Goal: Task Accomplishment & Management: Use online tool/utility

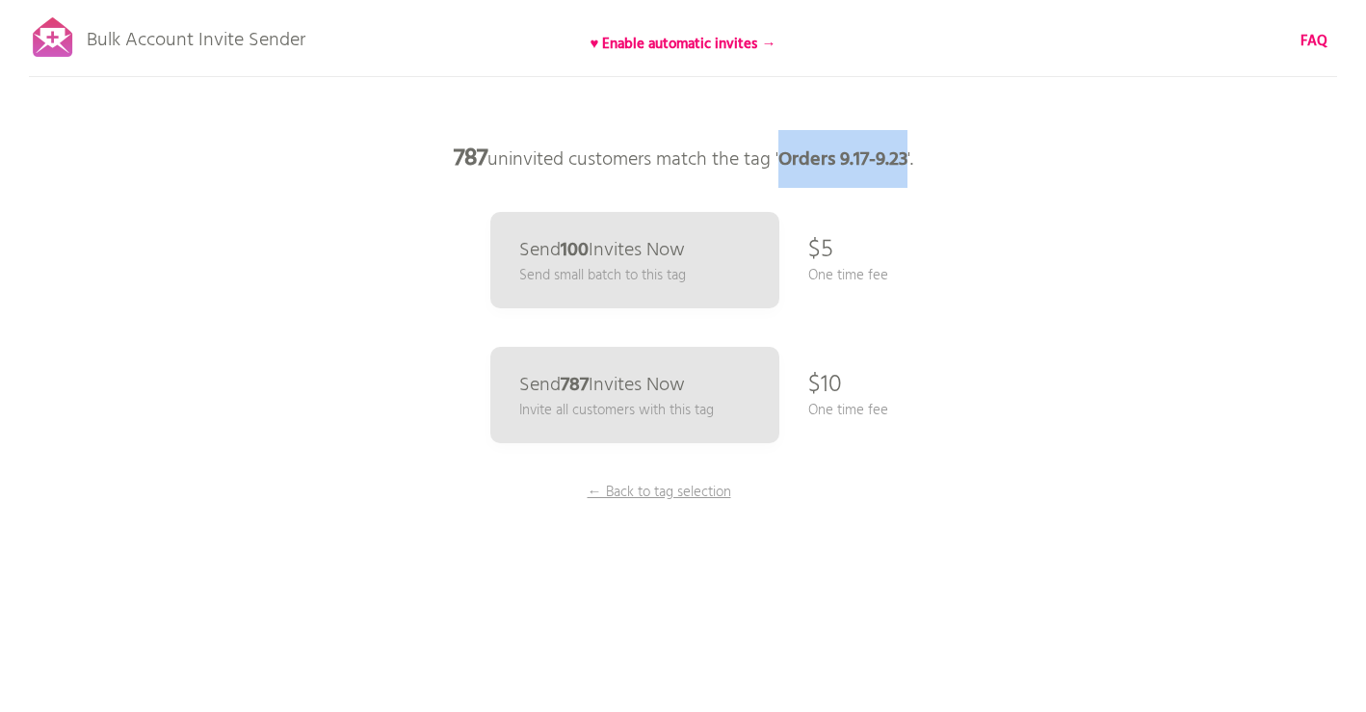
drag, startPoint x: 907, startPoint y: 157, endPoint x: 785, endPoint y: 161, distance: 122.4
click at [784, 161] on b "Orders 9.17-9.23" at bounding box center [842, 159] width 129 height 31
copy b "Orders 9.17-9.23"
click at [167, 43] on p "Bulk Account Invite Sender" at bounding box center [196, 36] width 219 height 48
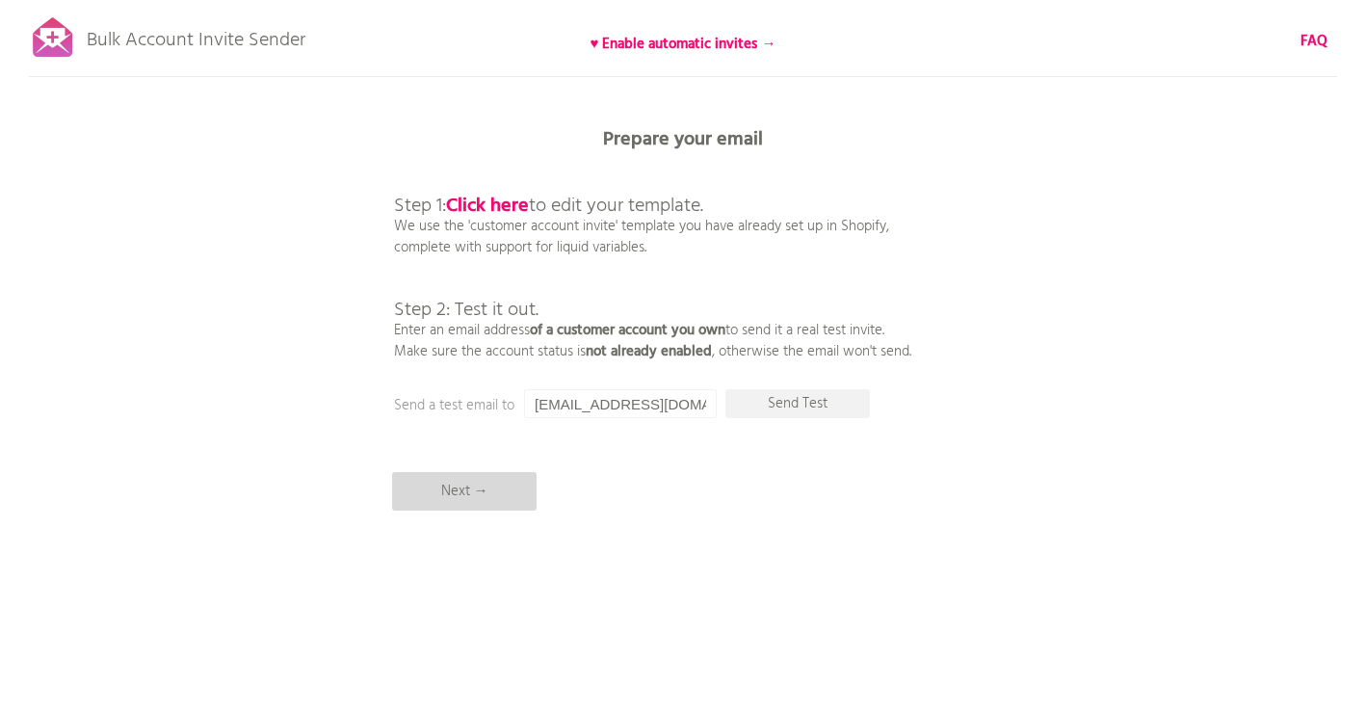
click at [445, 505] on p "Next →" at bounding box center [464, 491] width 144 height 39
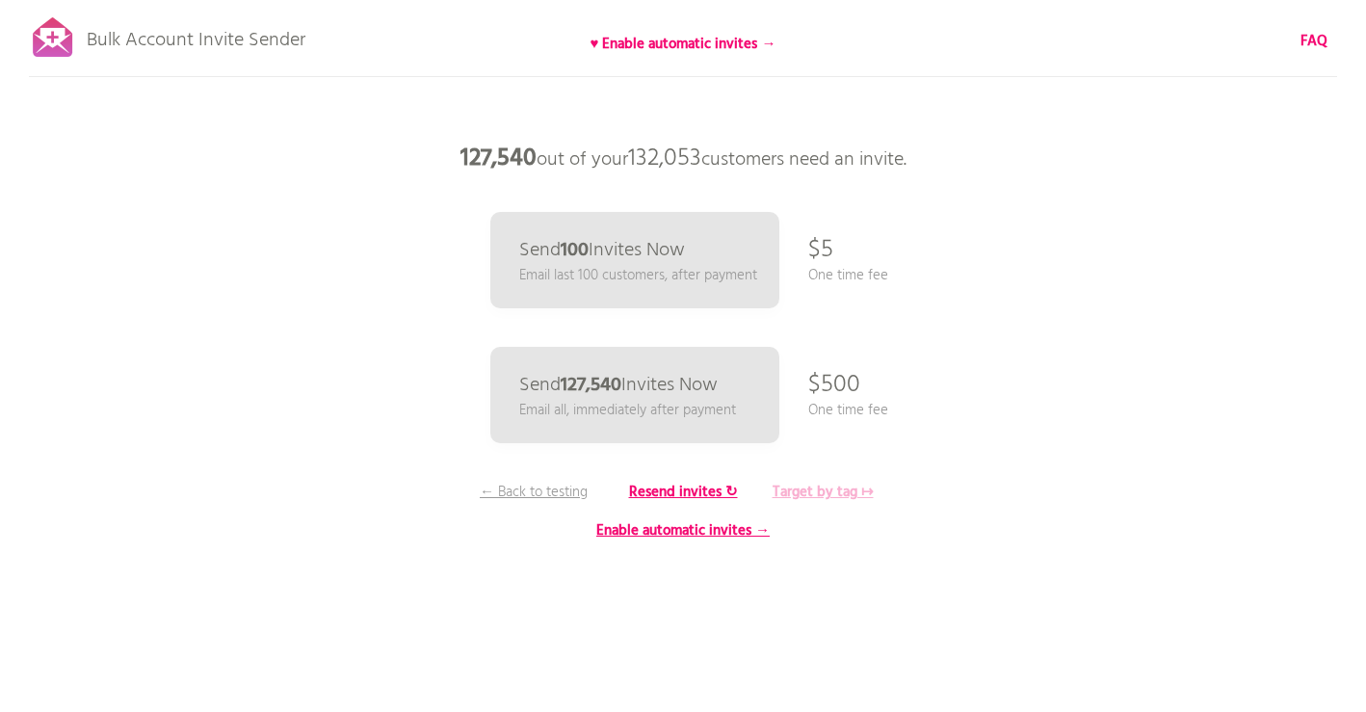
click at [826, 491] on b "Target by tag ↦" at bounding box center [823, 492] width 101 height 23
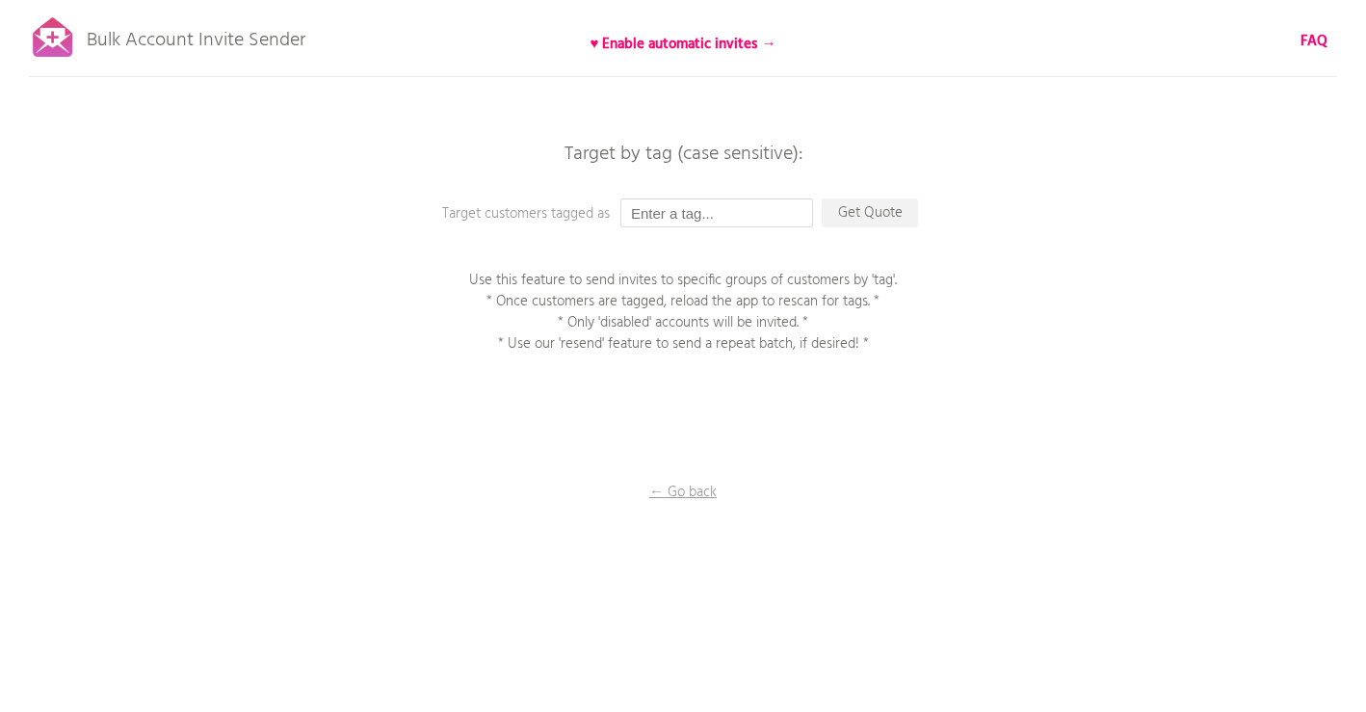
click at [716, 215] on input "text" at bounding box center [716, 212] width 193 height 29
type input "Orders 9.17-9.23"
click at [876, 216] on p "Get Quote" at bounding box center [870, 212] width 96 height 29
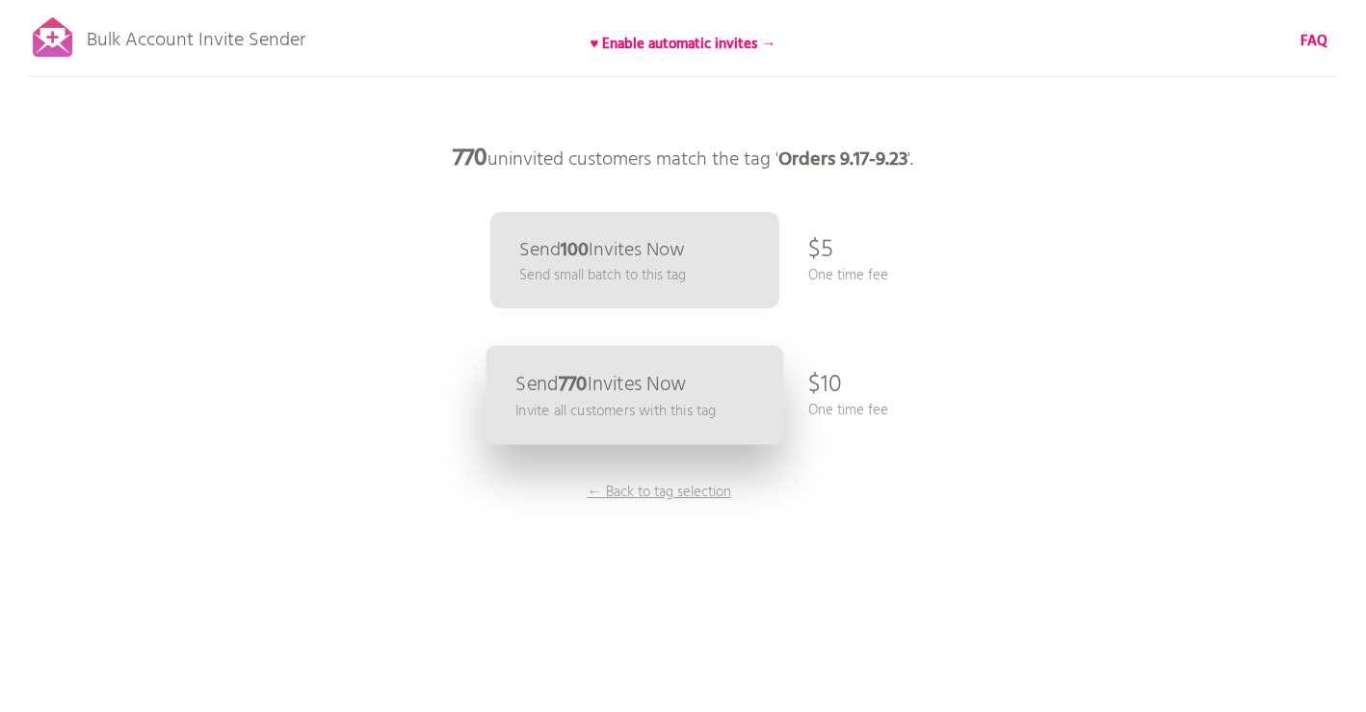
click at [617, 394] on p "Send 770 Invites Now" at bounding box center [600, 385] width 171 height 20
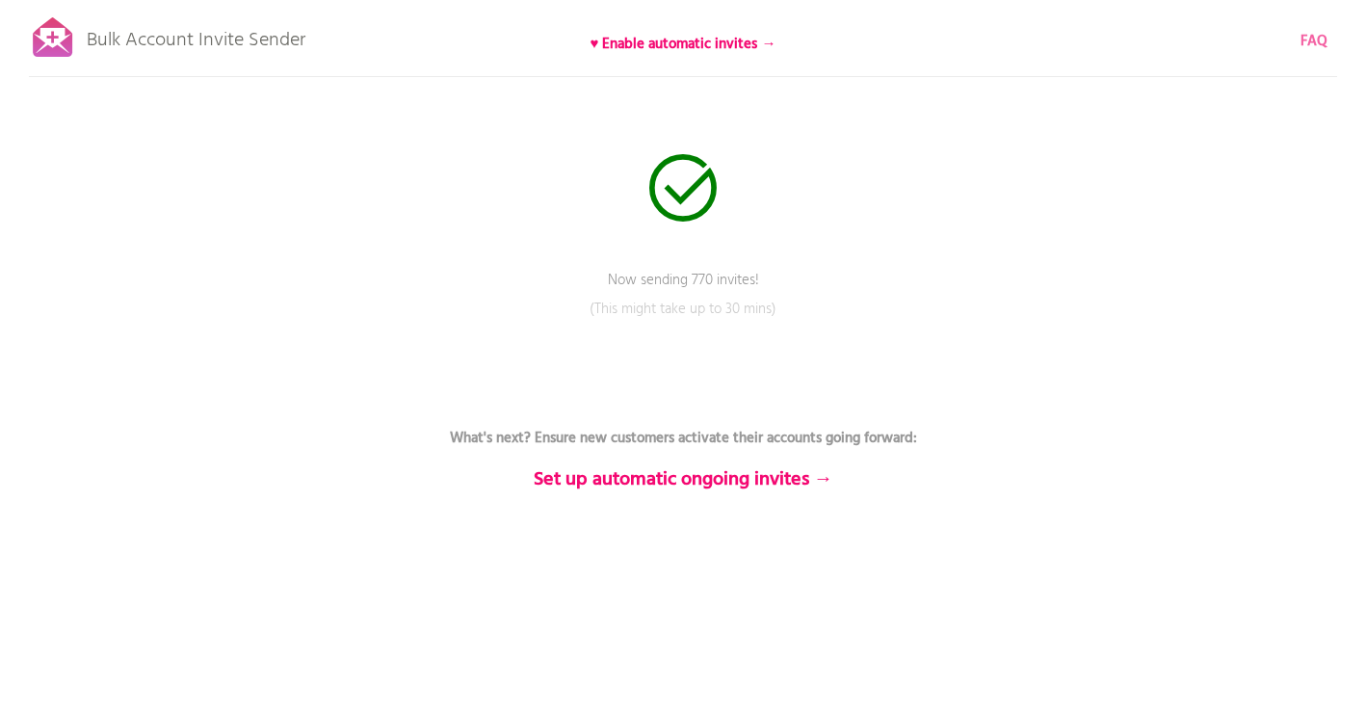
click at [1310, 39] on b "FAQ" at bounding box center [1313, 41] width 27 height 23
